Goal: Navigation & Orientation: Find specific page/section

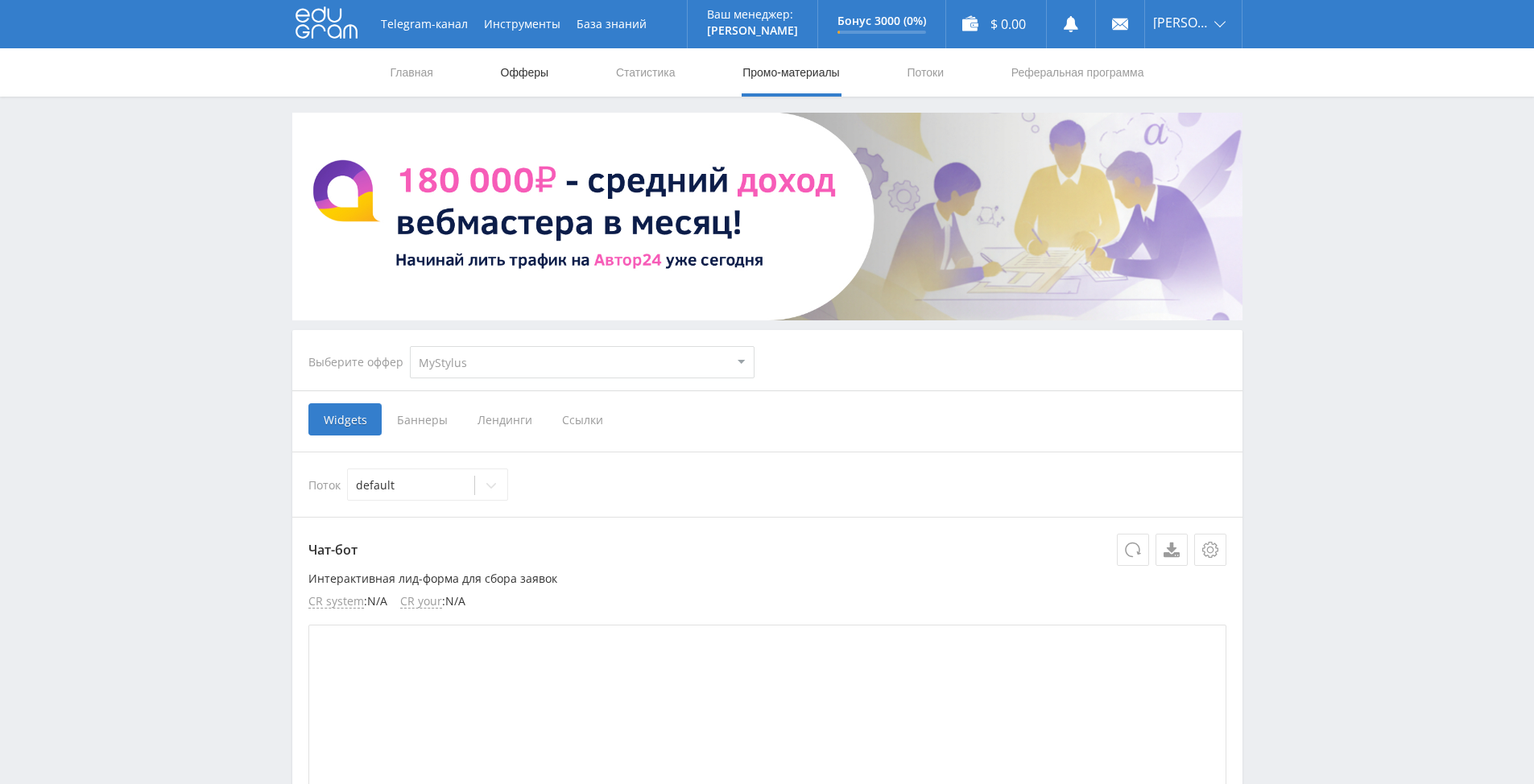
click at [521, 72] on link "Офферы" at bounding box center [525, 72] width 52 height 48
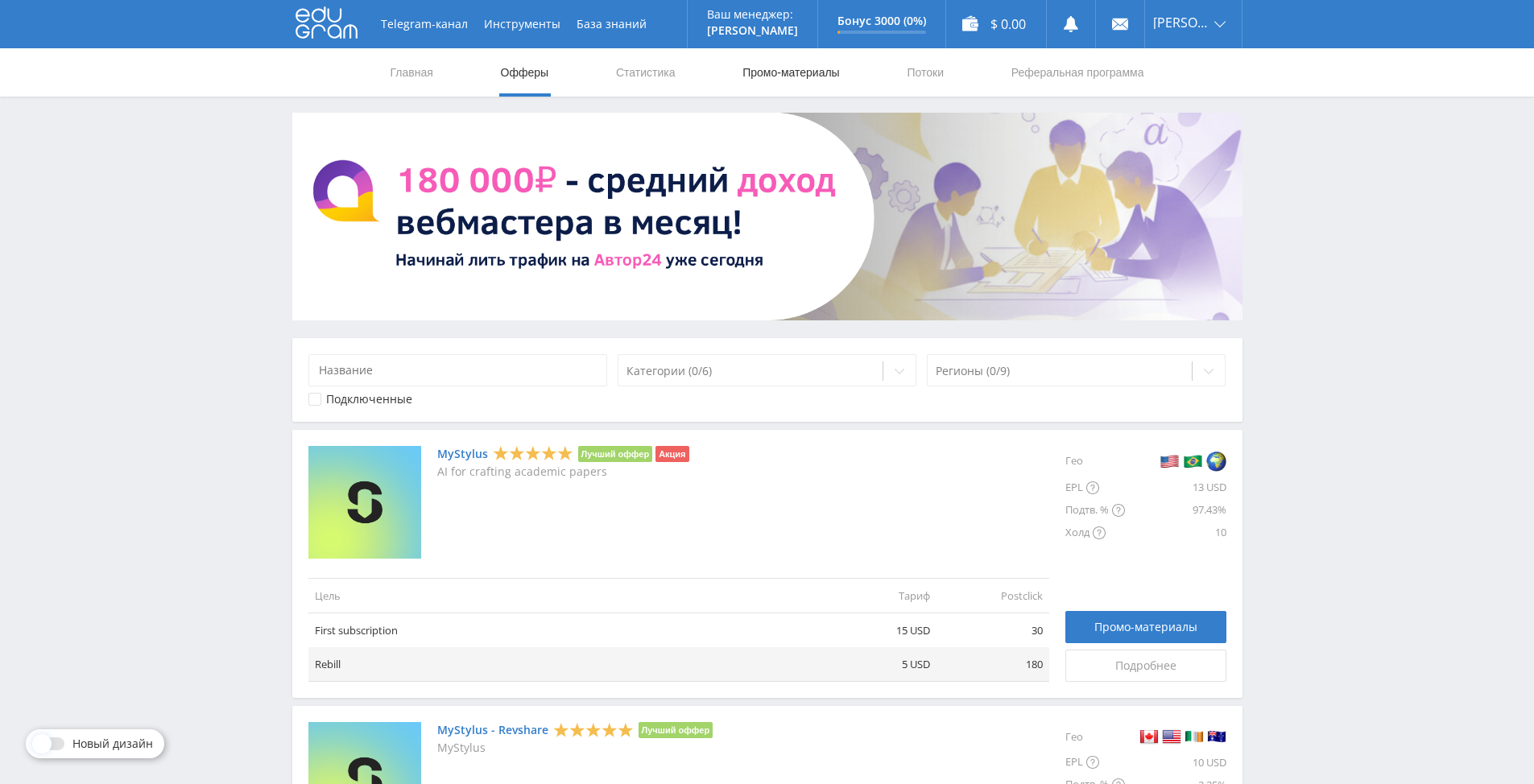
click at [780, 69] on link "Промо-материалы" at bounding box center [791, 72] width 100 height 48
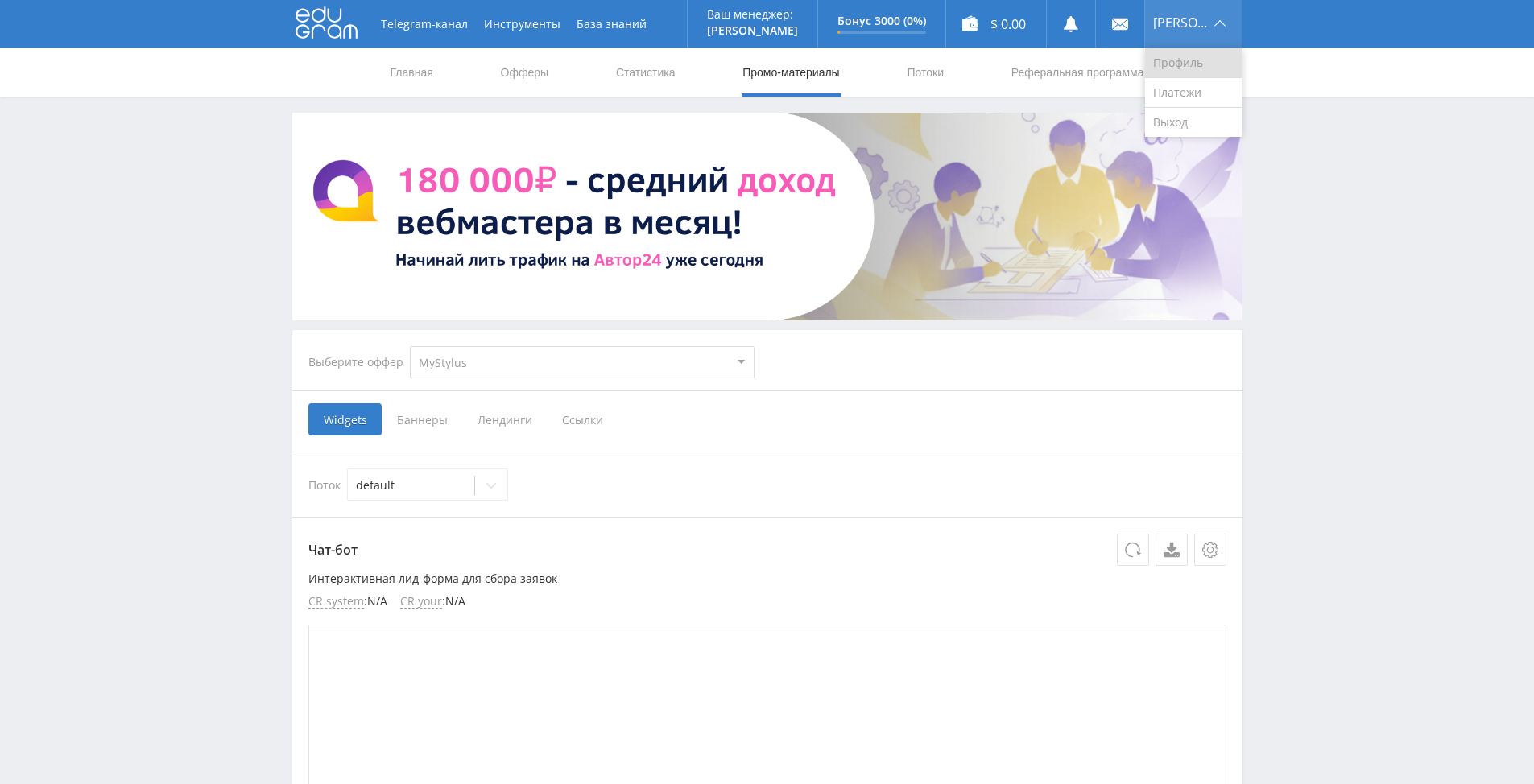
click at [1179, 56] on link "Профиль" at bounding box center [1193, 63] width 97 height 30
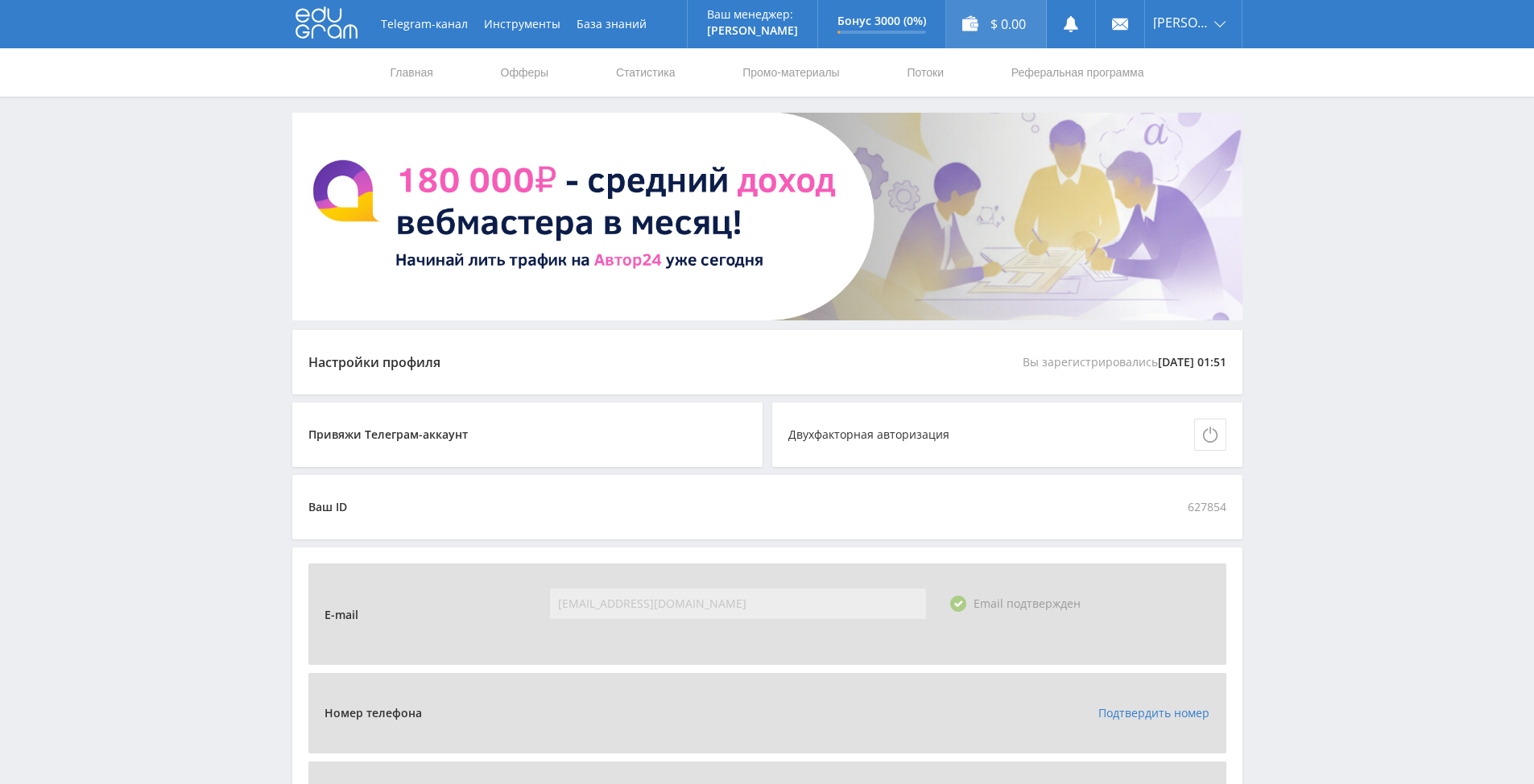
click at [1003, 20] on div "$ 0.00" at bounding box center [996, 24] width 100 height 48
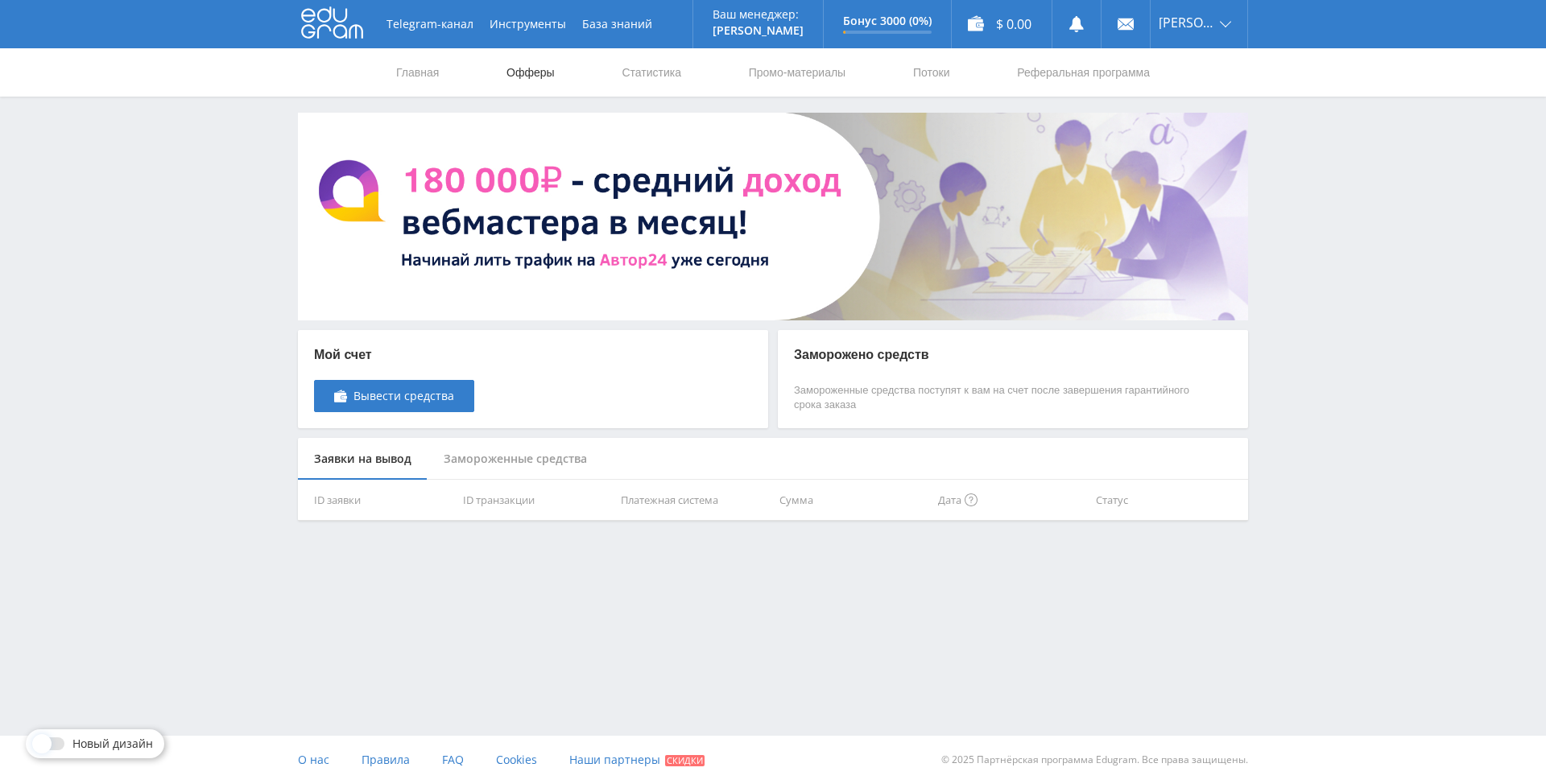
click at [539, 68] on link "Офферы" at bounding box center [530, 72] width 52 height 48
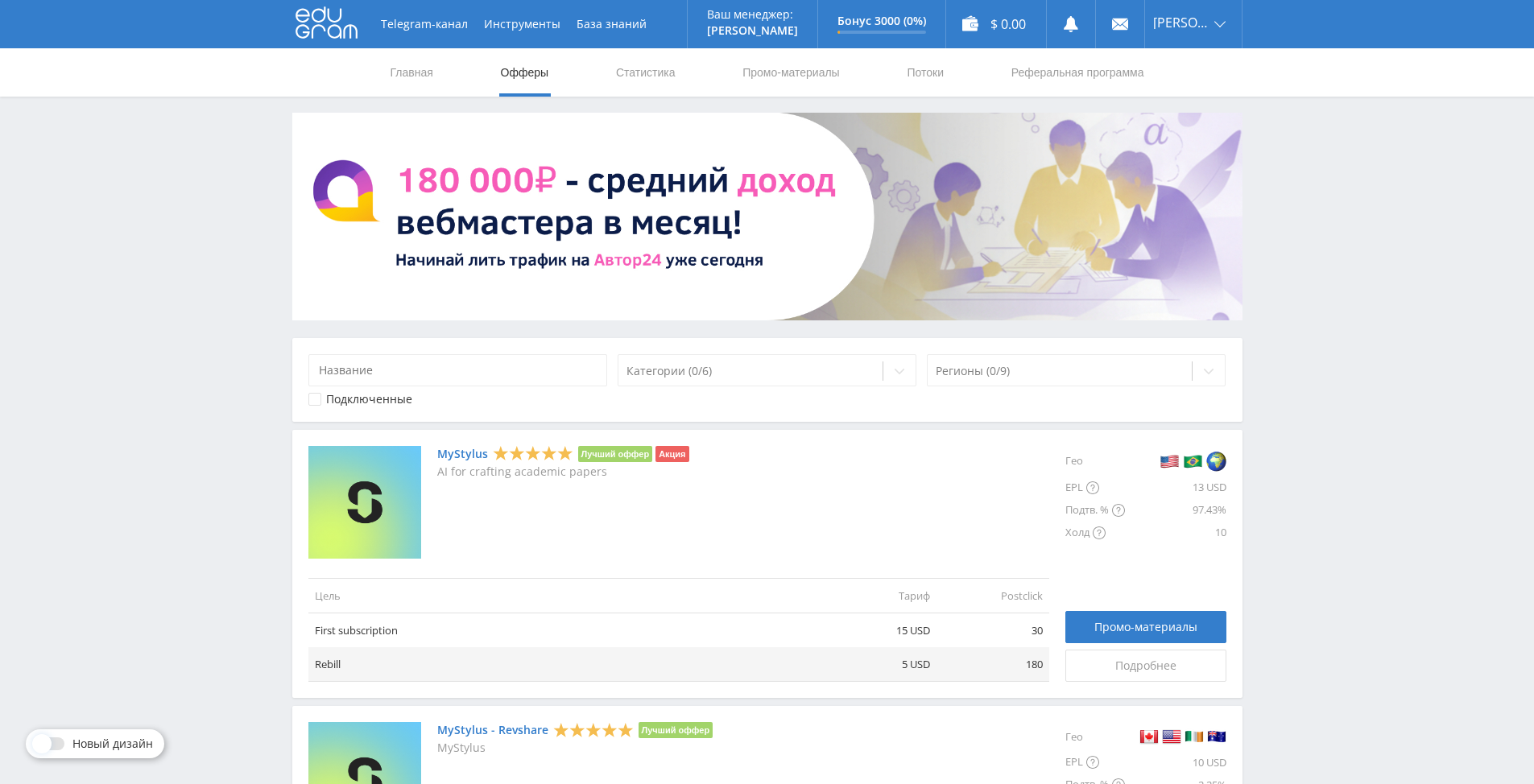
click at [462, 452] on link "MyStylus" at bounding box center [462, 454] width 51 height 12
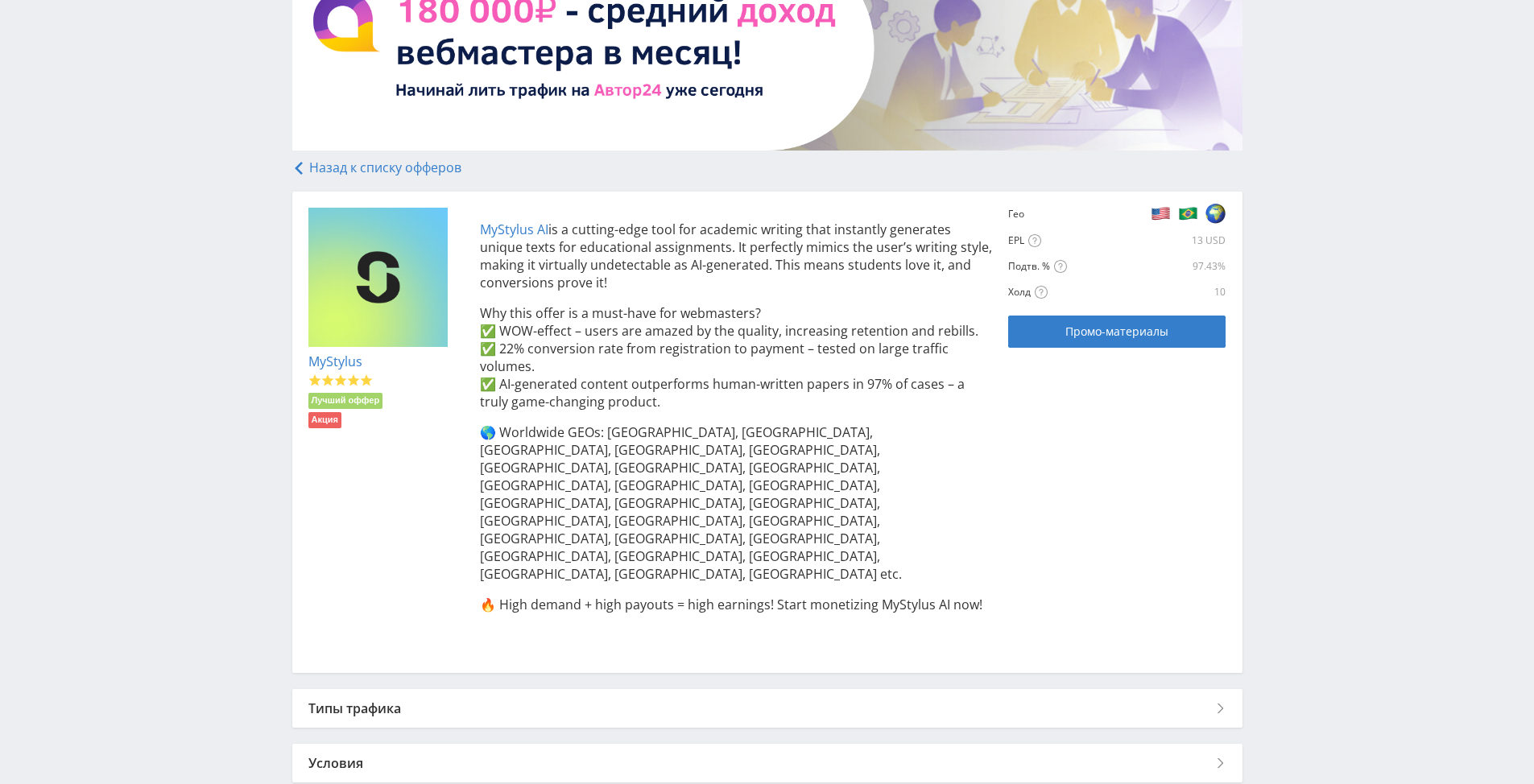
scroll to position [176, 0]
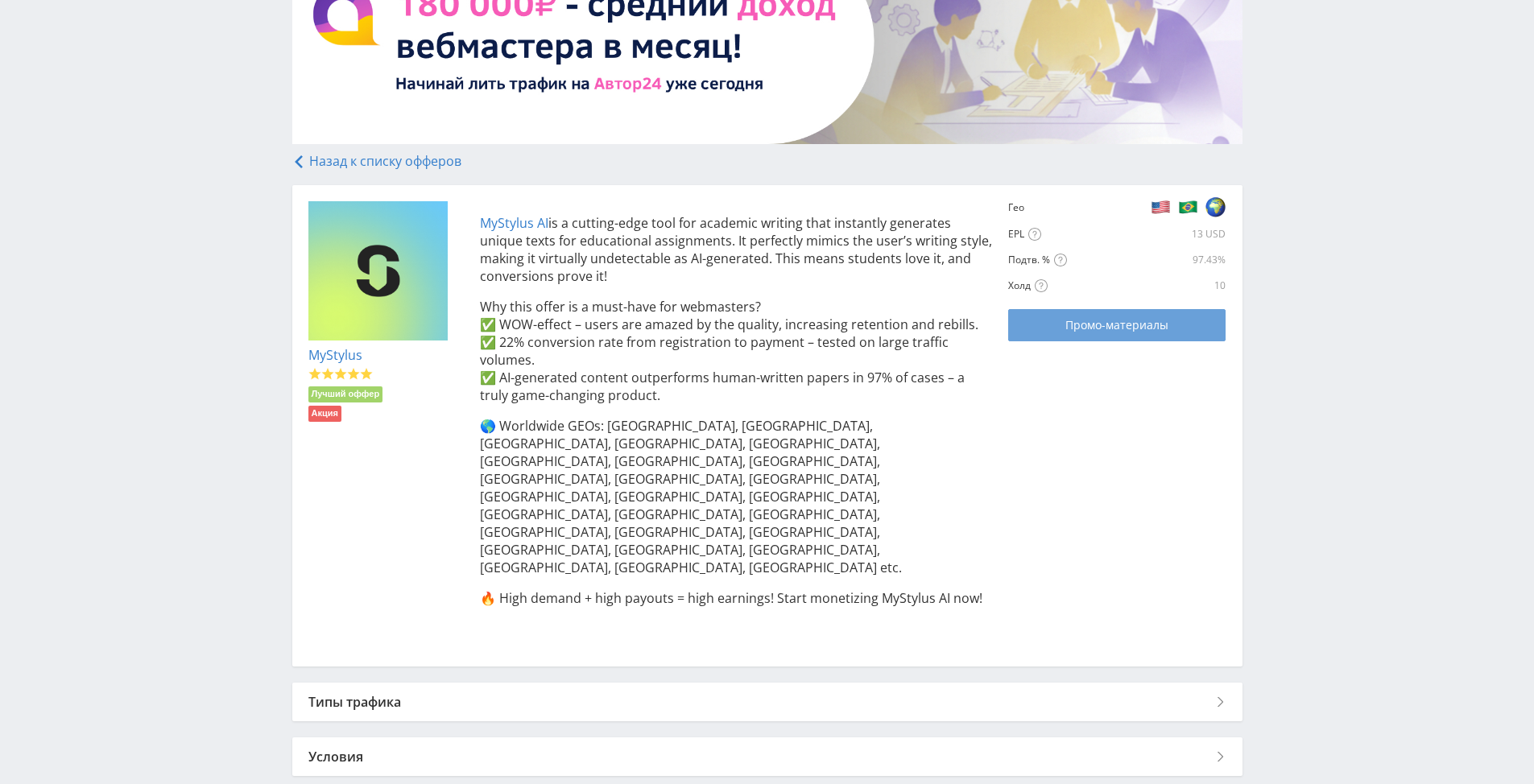
click at [1085, 325] on span "Промо-материалы" at bounding box center [1117, 325] width 103 height 12
